Goal: Information Seeking & Learning: Learn about a topic

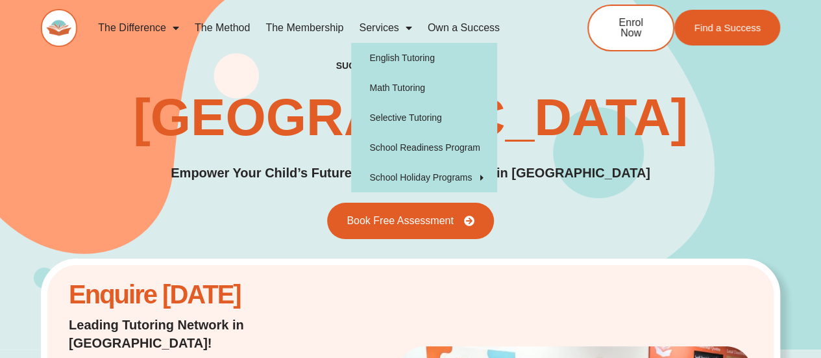
click at [383, 23] on link "Services" at bounding box center [385, 28] width 68 height 30
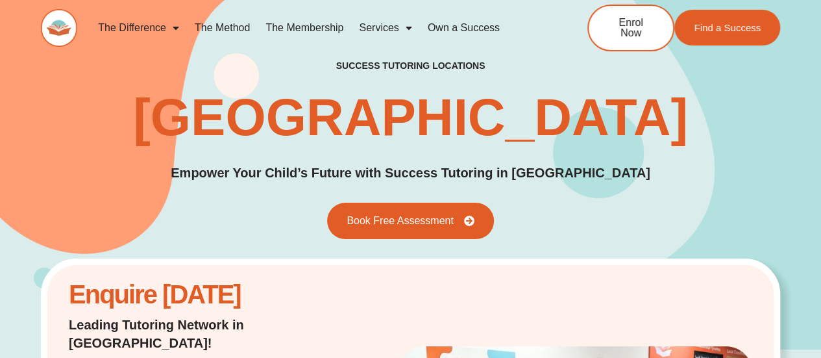
click at [383, 23] on link "Services" at bounding box center [385, 28] width 68 height 30
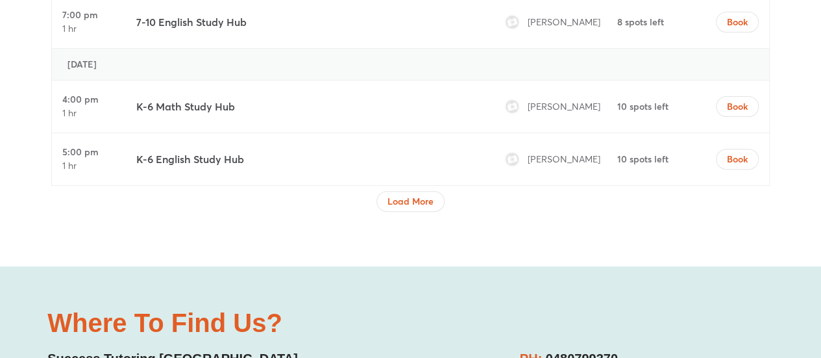
scroll to position [5130, 0]
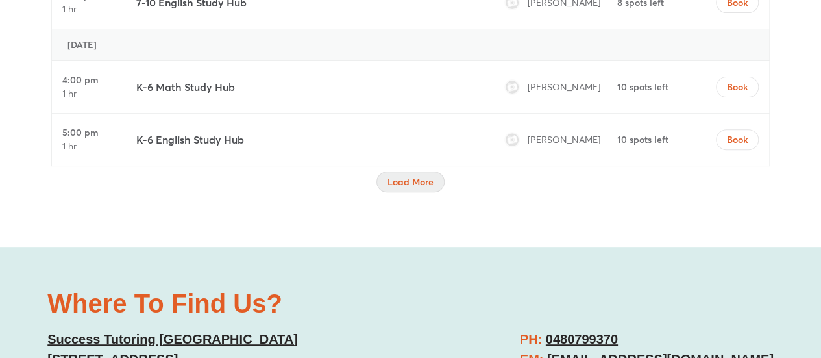
click at [391, 175] on span "Load More" at bounding box center [411, 181] width 46 height 13
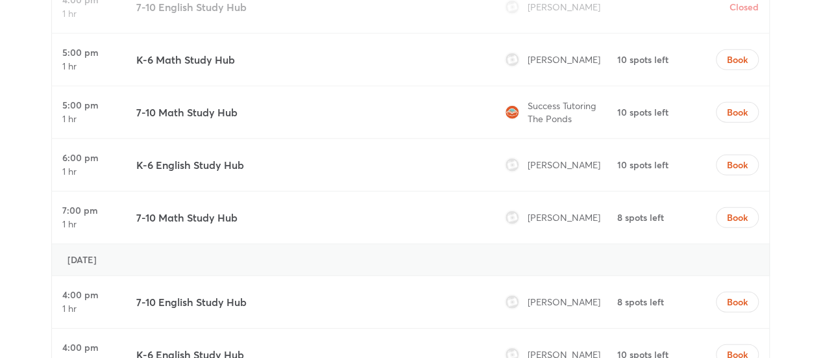
scroll to position [4221, 0]
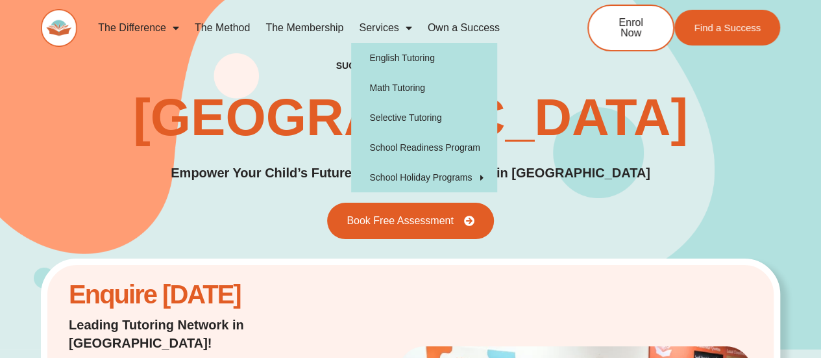
click at [390, 26] on link "Services" at bounding box center [385, 28] width 68 height 30
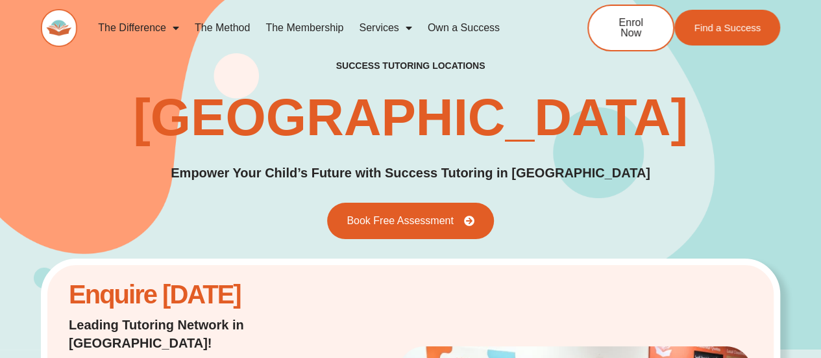
click at [224, 28] on link "The Method" at bounding box center [222, 28] width 71 height 30
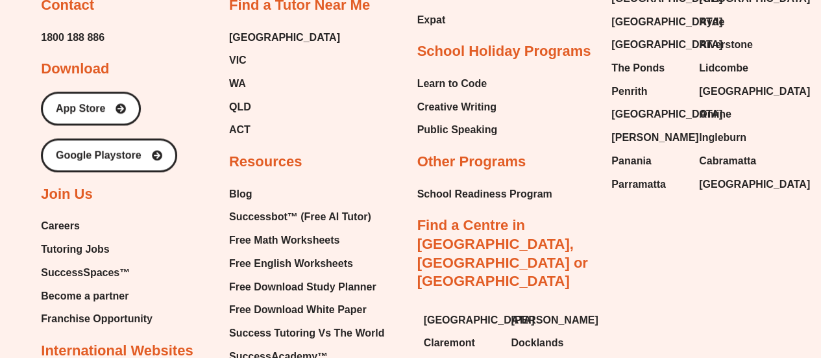
scroll to position [3047, 0]
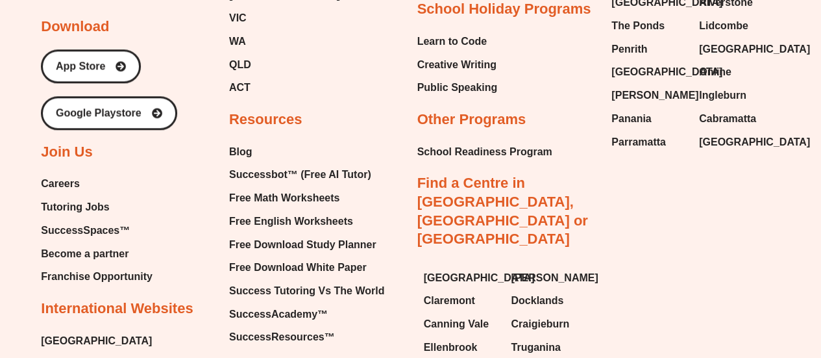
click at [53, 174] on span "Careers" at bounding box center [60, 183] width 39 height 19
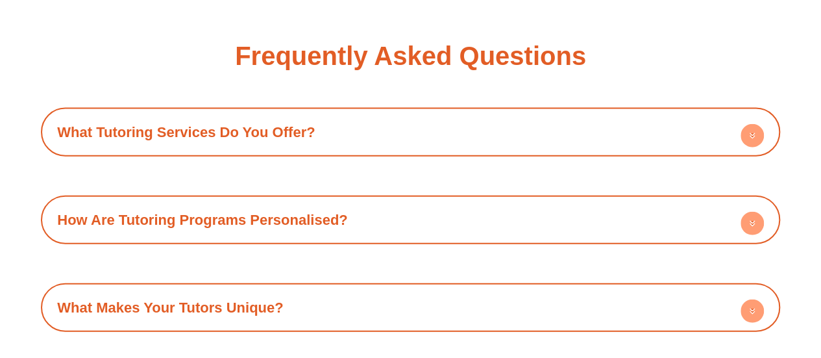
scroll to position [1494, 0]
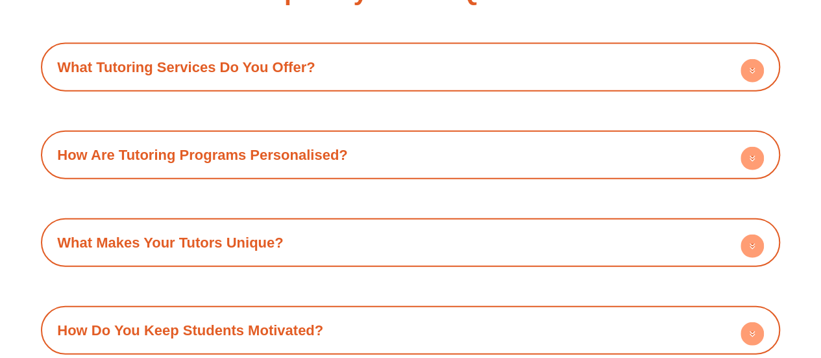
click at [269, 72] on link "What Tutoring Services Do You Offer?" at bounding box center [186, 67] width 258 height 16
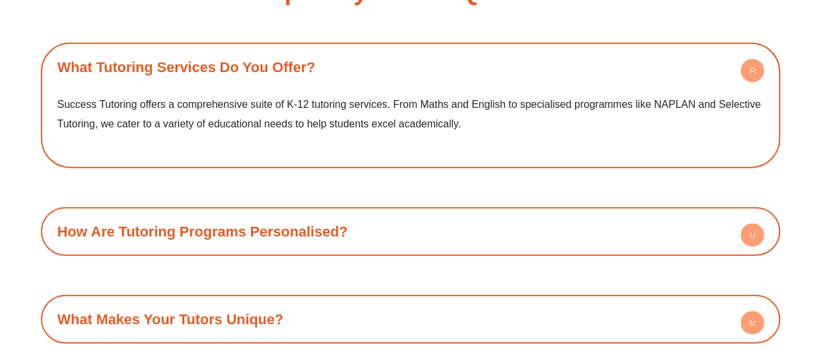
click at [269, 72] on link "What Tutoring Services Do You Offer?" at bounding box center [186, 67] width 258 height 16
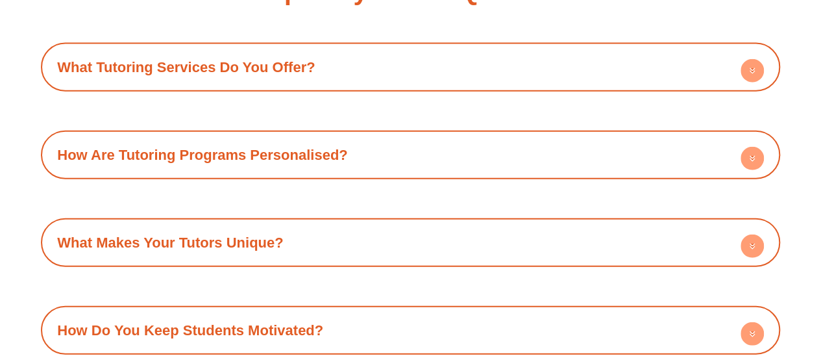
click at [239, 148] on link "How Are Tutoring Programs Personalised?" at bounding box center [202, 155] width 290 height 16
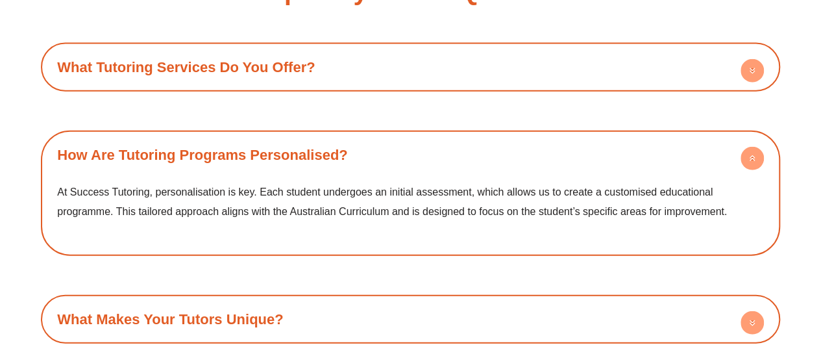
click at [239, 146] on h4 "How Are Tutoring Programs Personalised?" at bounding box center [410, 155] width 727 height 36
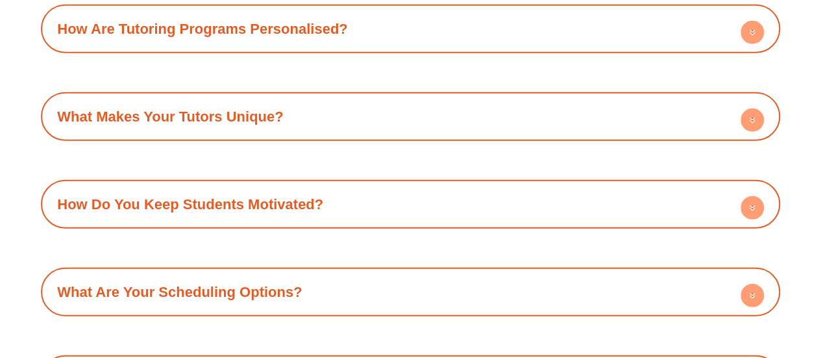
scroll to position [1623, 0]
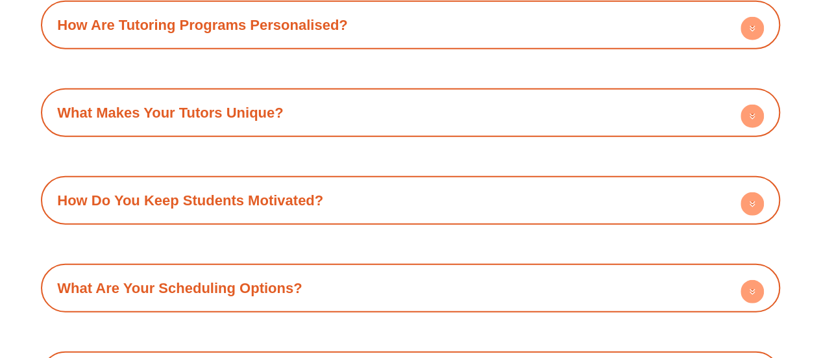
click at [249, 119] on link "What Makes Your Tutors Unique?" at bounding box center [170, 113] width 226 height 16
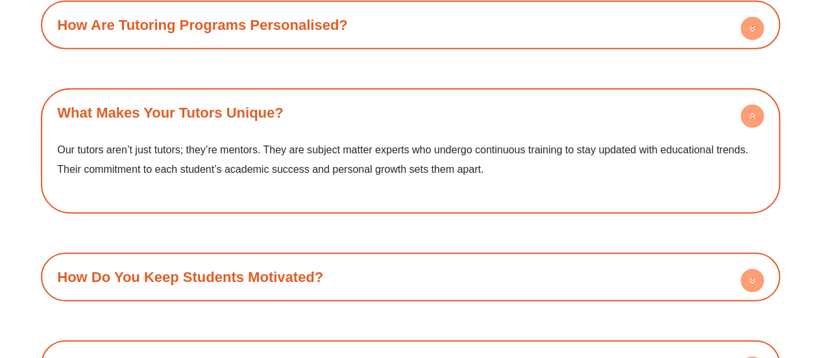
click at [249, 119] on link "What Makes Your Tutors Unique?" at bounding box center [170, 113] width 226 height 16
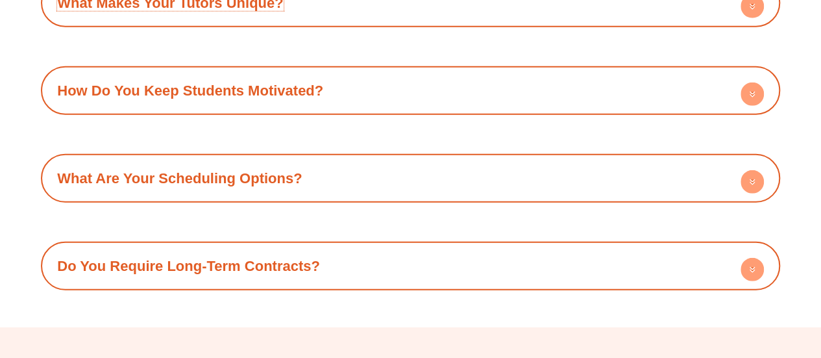
scroll to position [1753, 0]
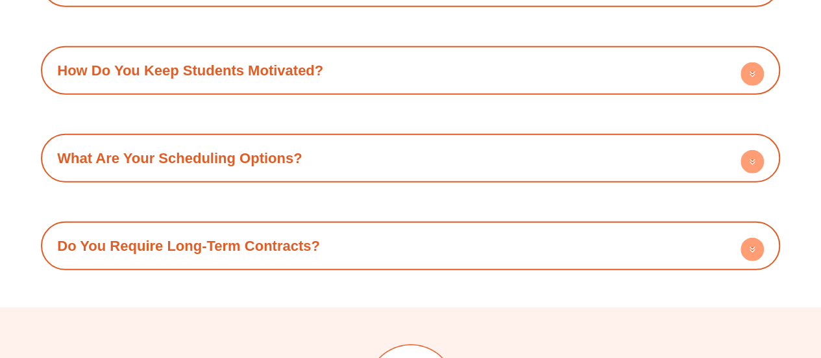
click at [234, 144] on h4 "What Are Your Scheduling Options?" at bounding box center [410, 158] width 727 height 36
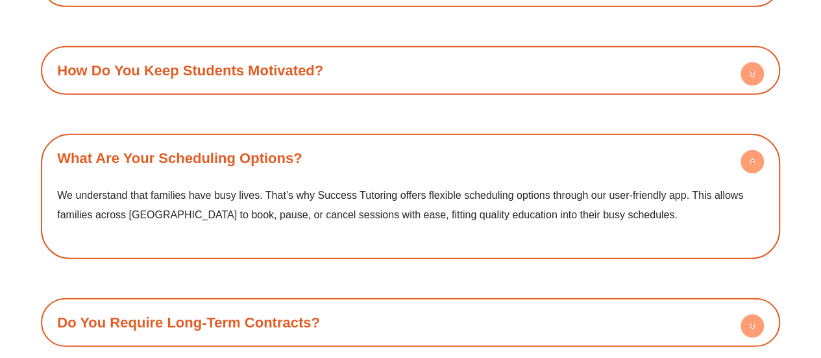
click at [238, 152] on link "What Are Your Scheduling Options?" at bounding box center [179, 158] width 245 height 16
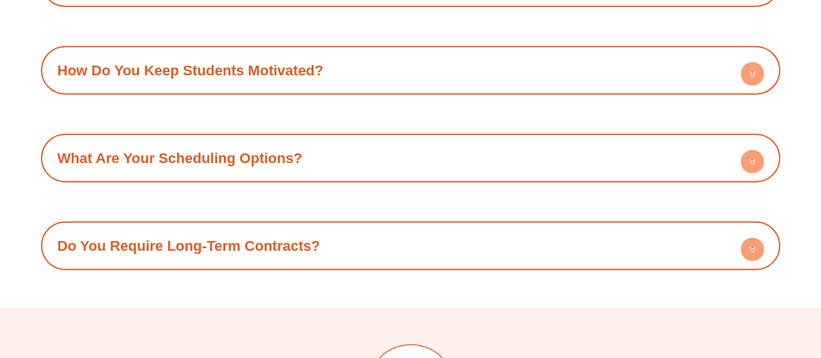
click at [247, 77] on link "How Do You Keep Students Motivated?" at bounding box center [190, 70] width 266 height 16
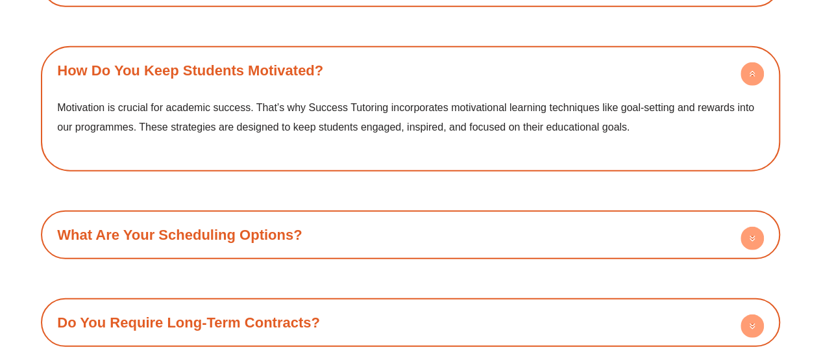
click at [247, 77] on link "How Do You Keep Students Motivated?" at bounding box center [190, 70] width 266 height 16
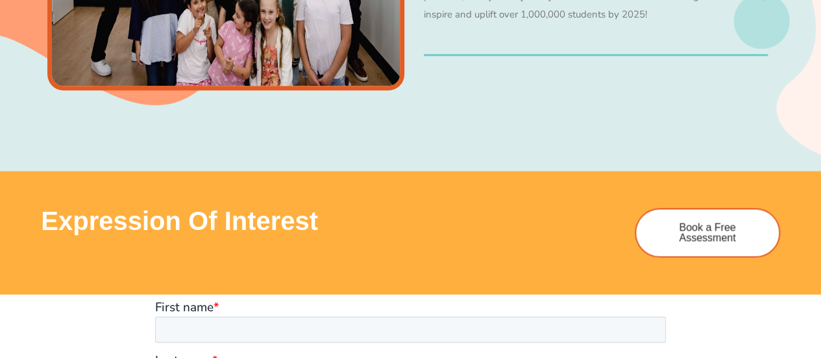
scroll to position [649, 0]
